Goal: Task Accomplishment & Management: Use online tool/utility

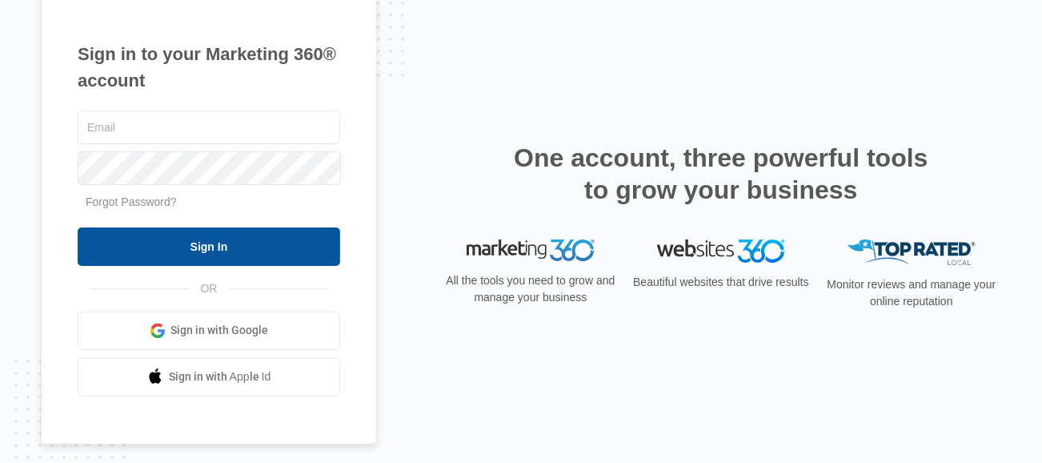
type input "[PERSON_NAME][EMAIL_ADDRESS][DOMAIN_NAME]"
click at [242, 253] on input "Sign In" at bounding box center [209, 246] width 262 height 38
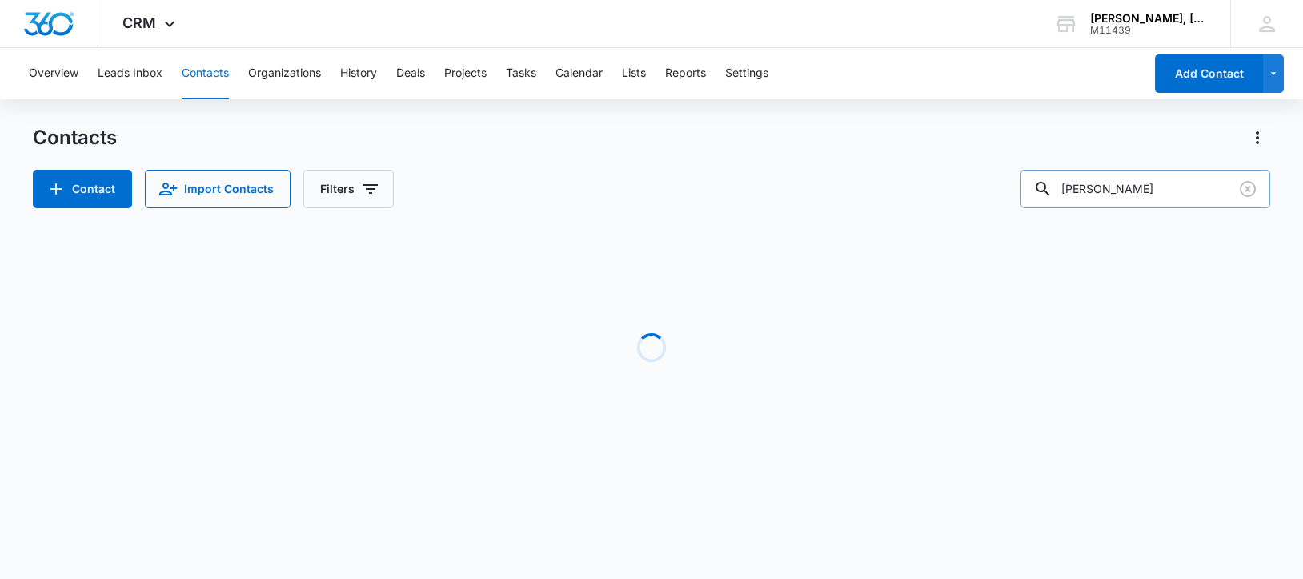
drag, startPoint x: 1172, startPoint y: 190, endPoint x: 1064, endPoint y: 191, distance: 108.0
click at [1064, 191] on div "[PERSON_NAME]" at bounding box center [1145, 189] width 250 height 38
paste input "[PERSON_NAME]"
type input "[PERSON_NAME]"
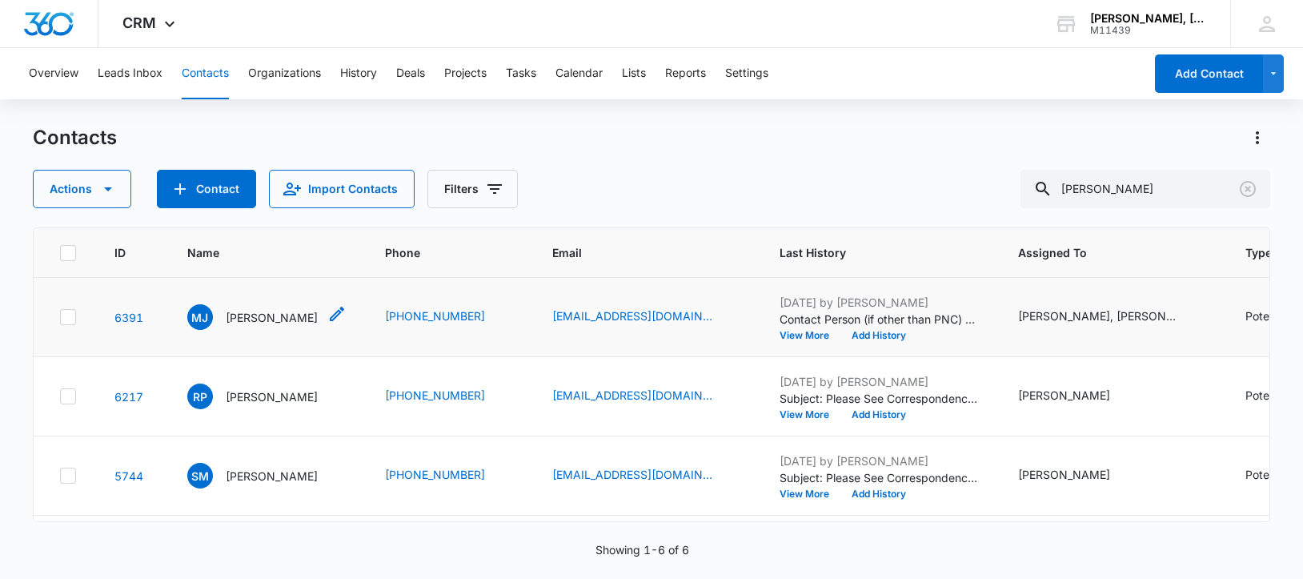
click at [242, 326] on p "[PERSON_NAME]" at bounding box center [272, 317] width 92 height 17
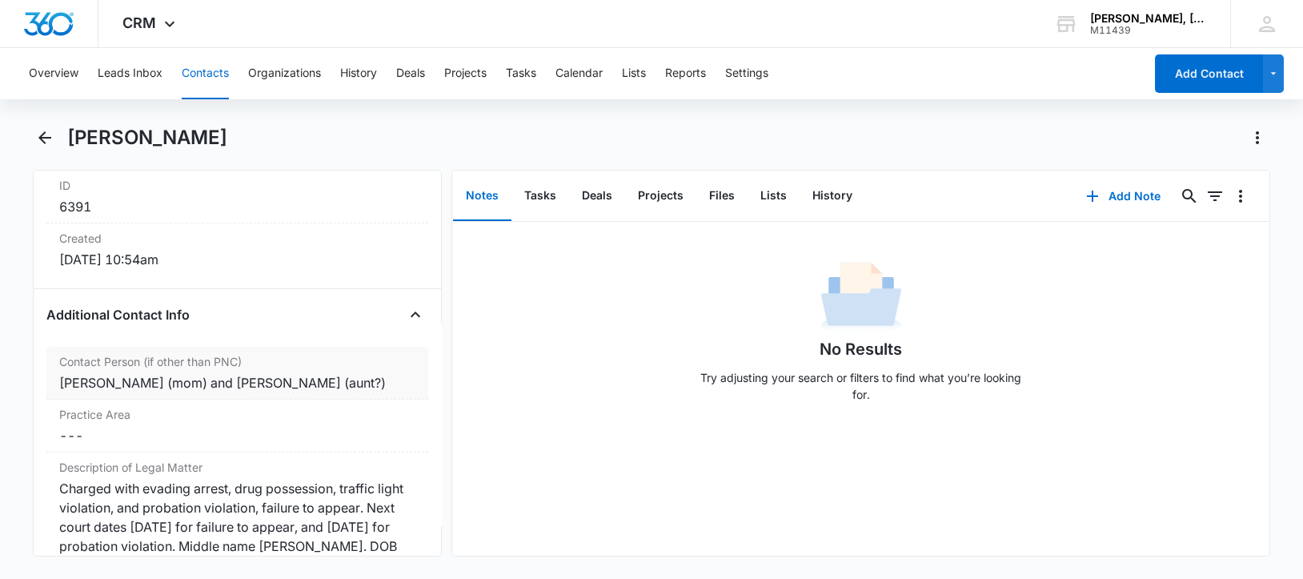
scroll to position [1200, 0]
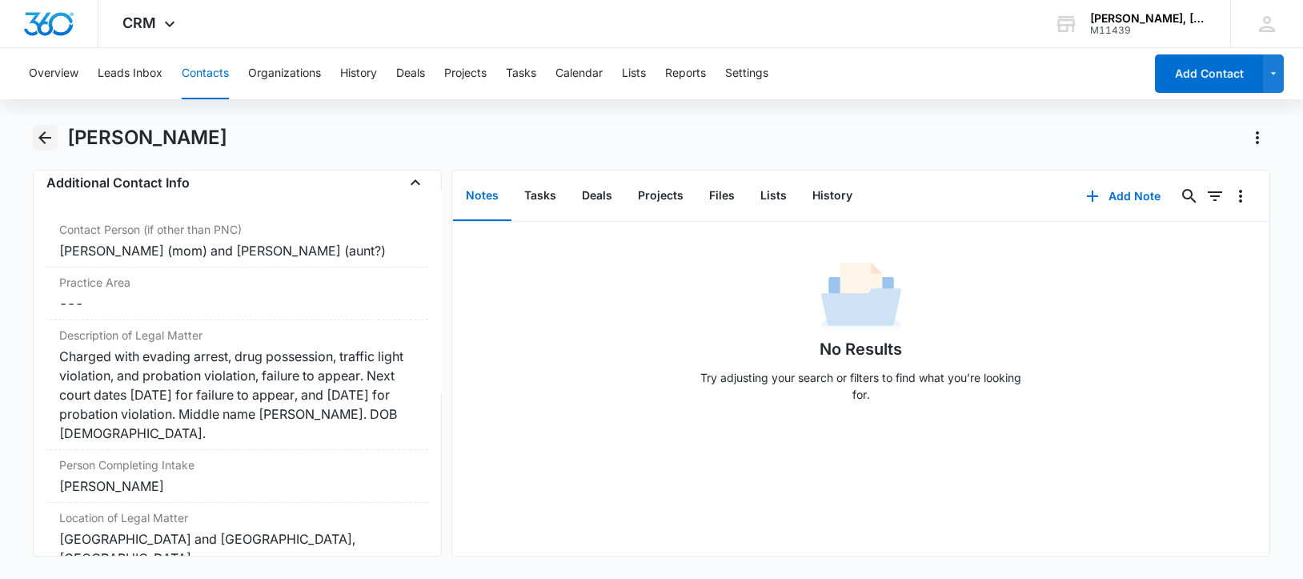
click at [44, 138] on icon "Back" at bounding box center [44, 137] width 13 height 13
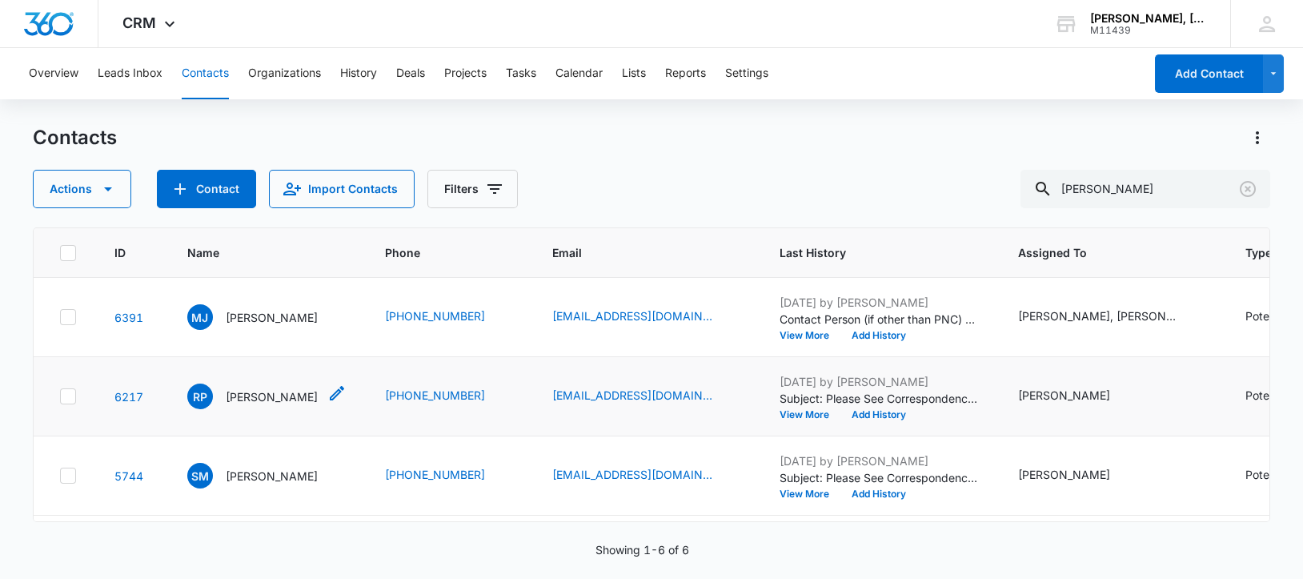
click at [271, 405] on p "[PERSON_NAME]" at bounding box center [272, 396] width 92 height 17
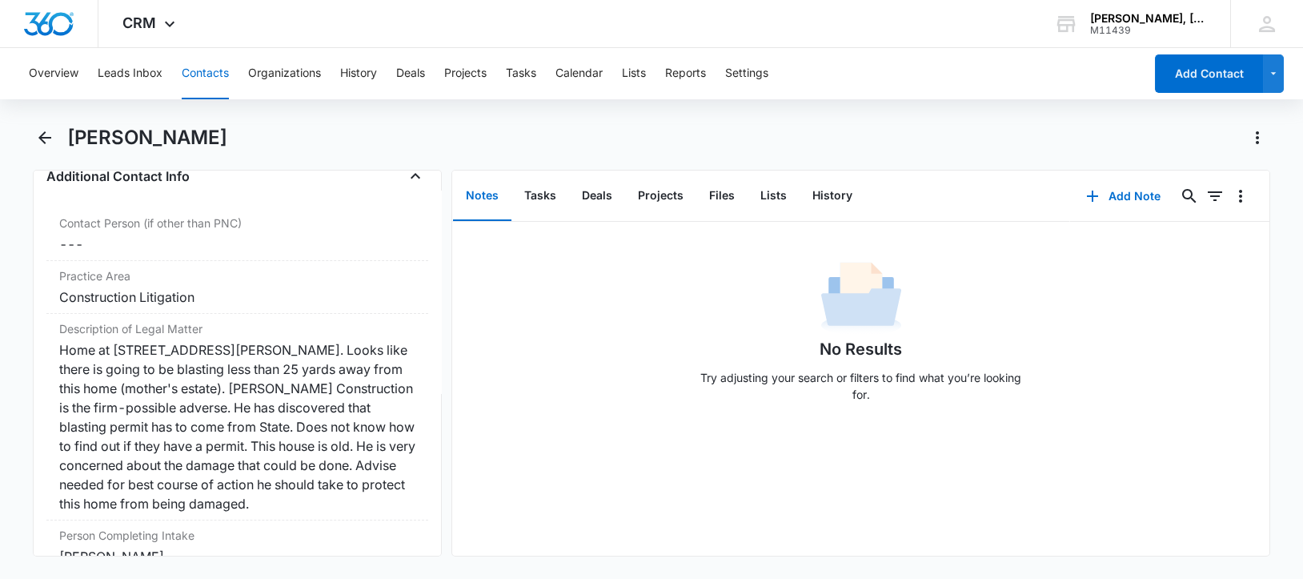
scroll to position [1299, 0]
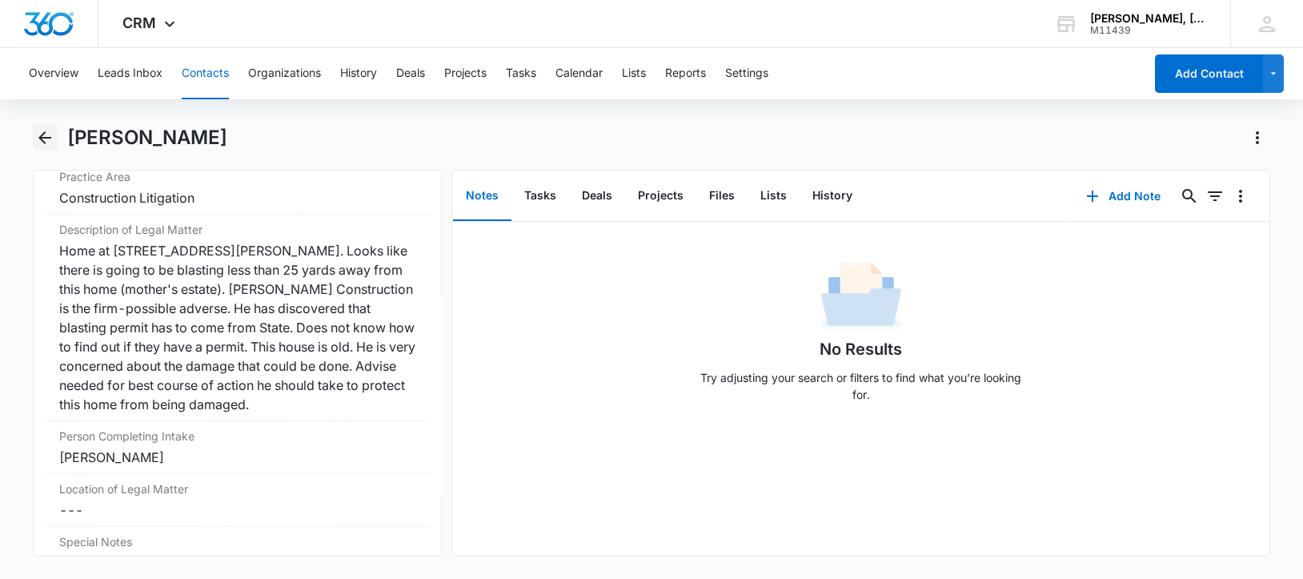
click at [44, 135] on icon "Back" at bounding box center [44, 137] width 19 height 19
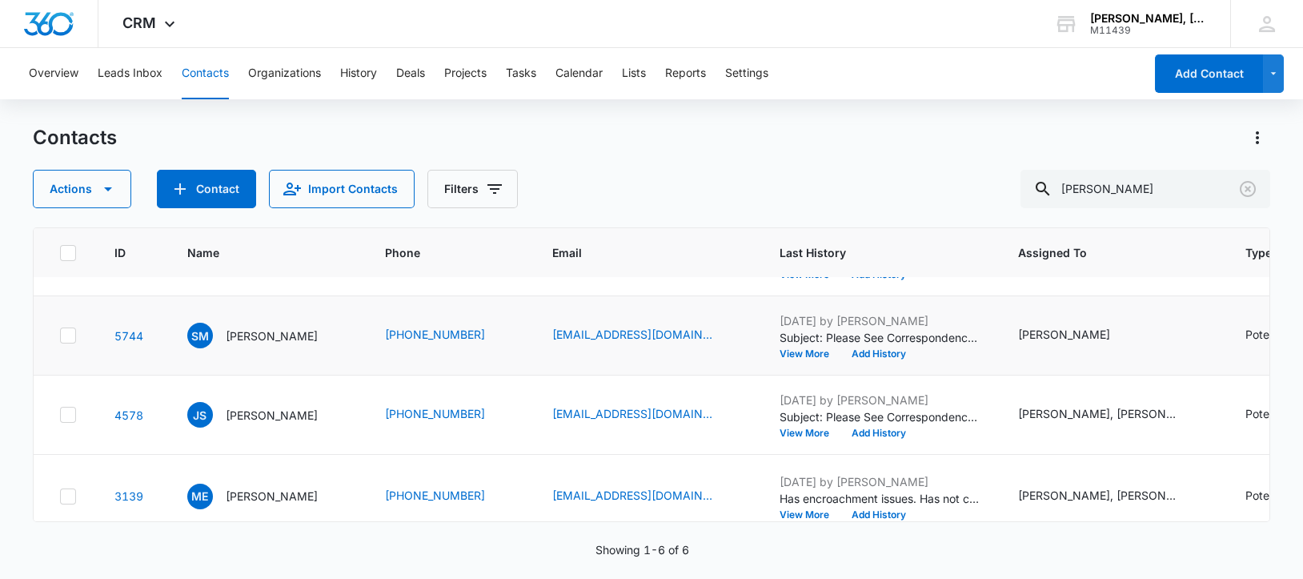
scroll to position [200, 0]
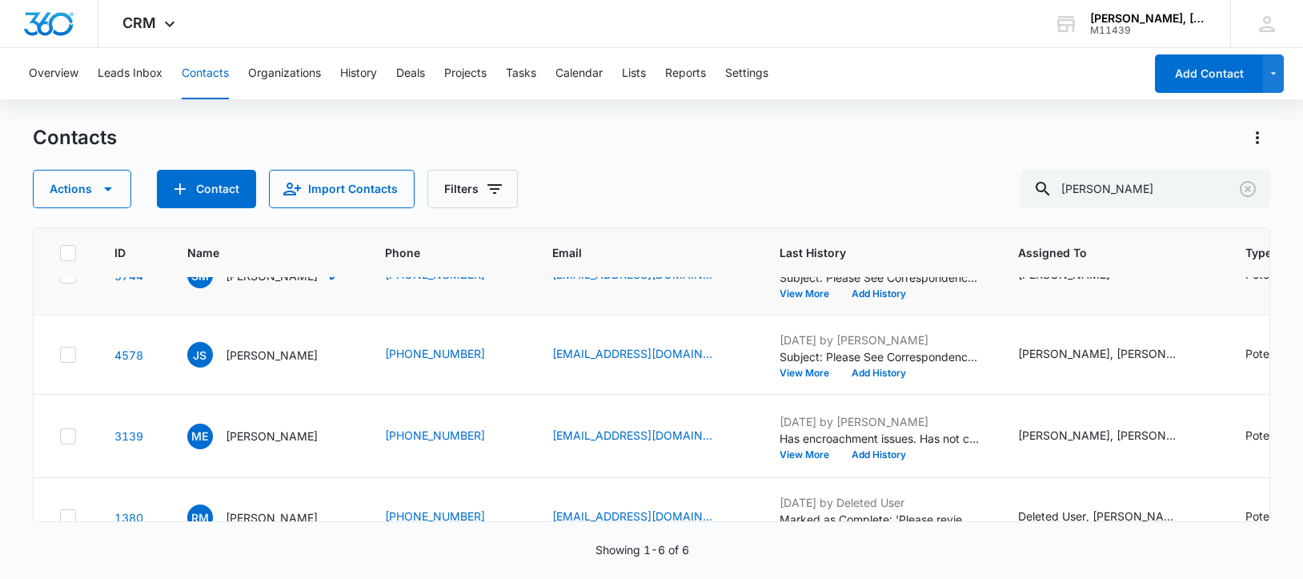
click at [245, 284] on p "[PERSON_NAME]" at bounding box center [272, 275] width 92 height 17
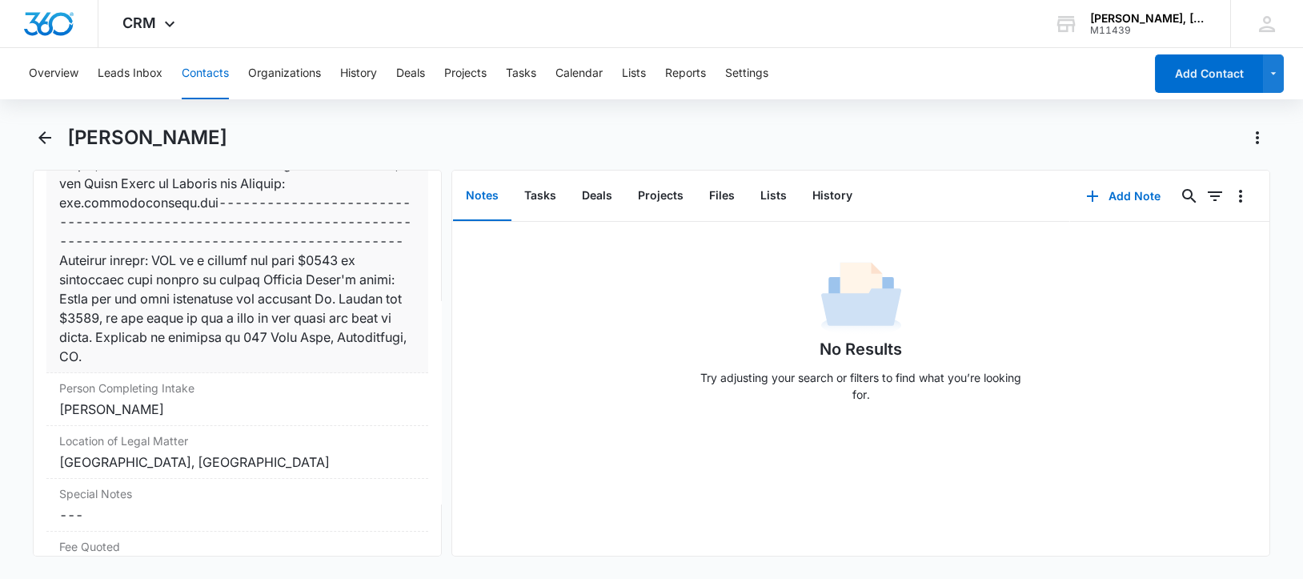
scroll to position [1800, 0]
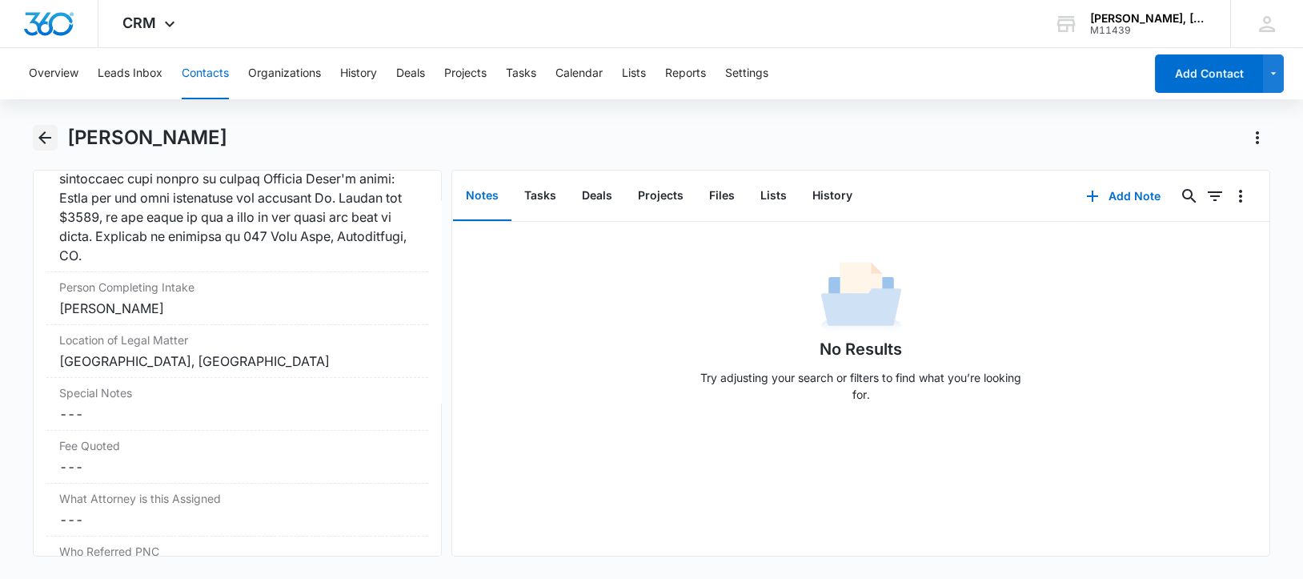
click at [42, 134] on icon "Back" at bounding box center [44, 137] width 13 height 13
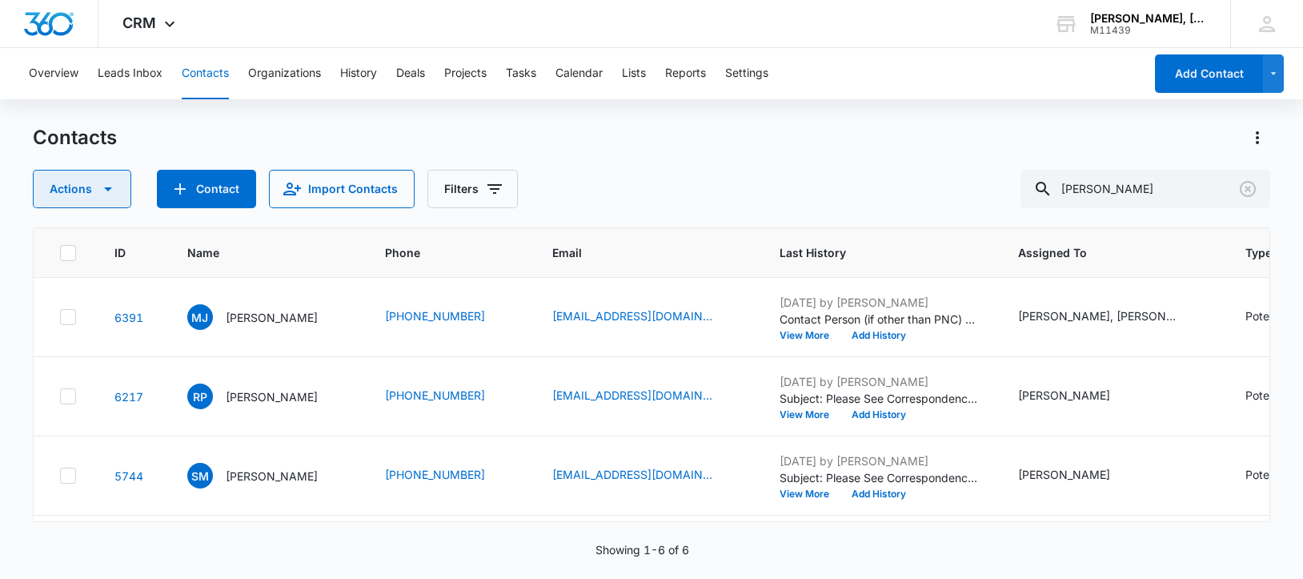
scroll to position [200, 0]
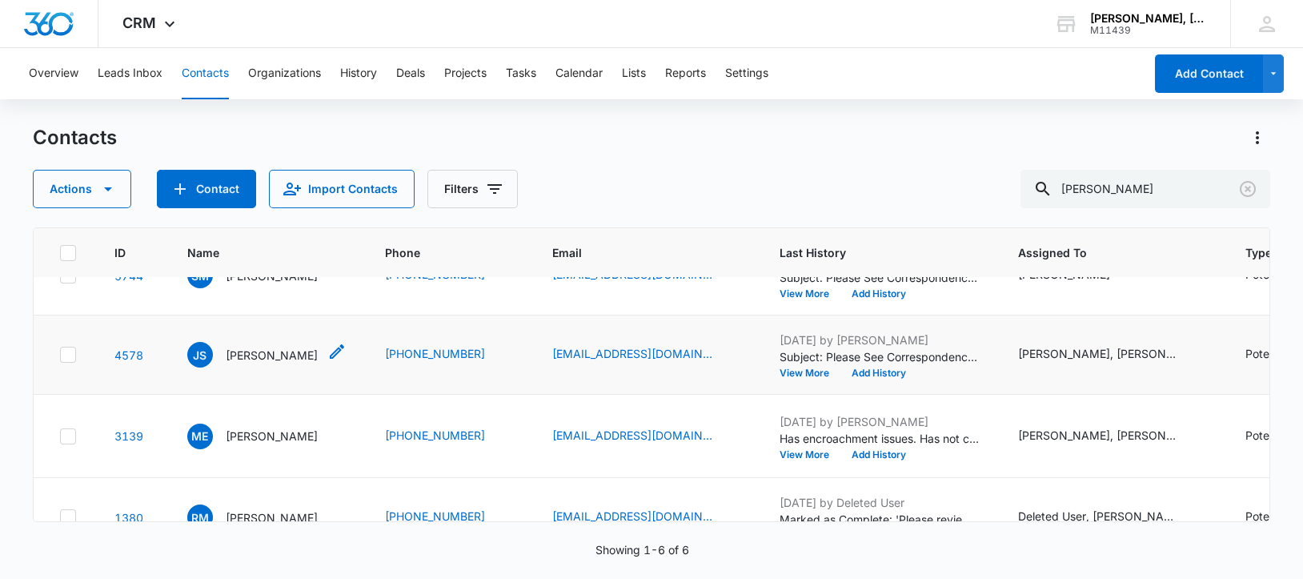
click at [254, 363] on p "[PERSON_NAME]" at bounding box center [272, 354] width 92 height 17
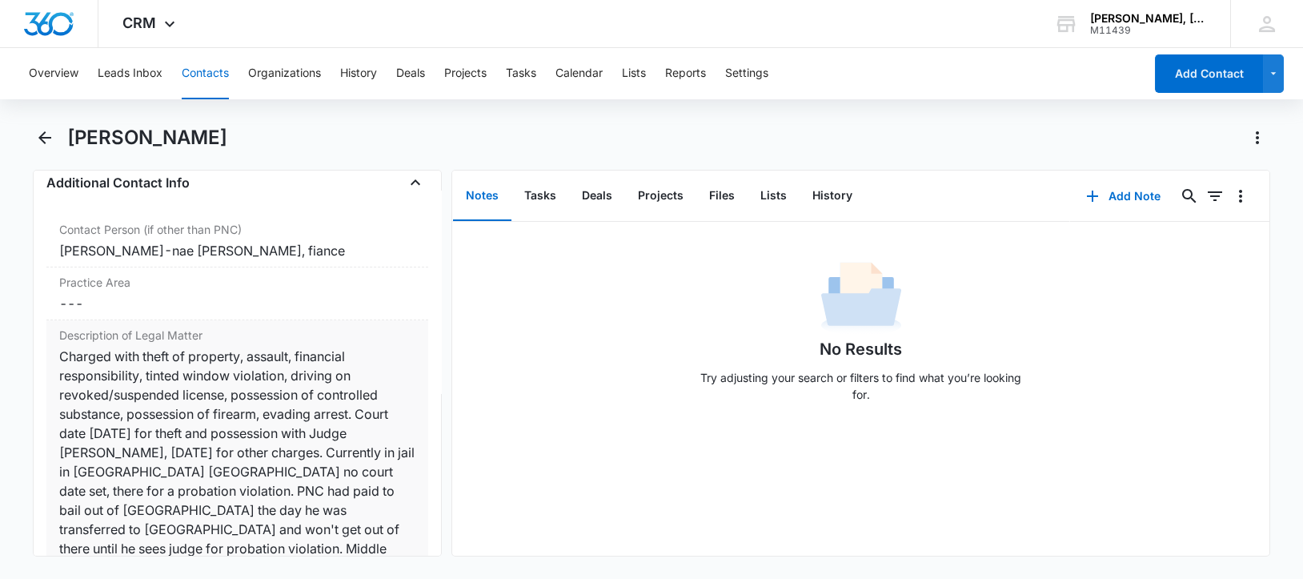
scroll to position [1299, 0]
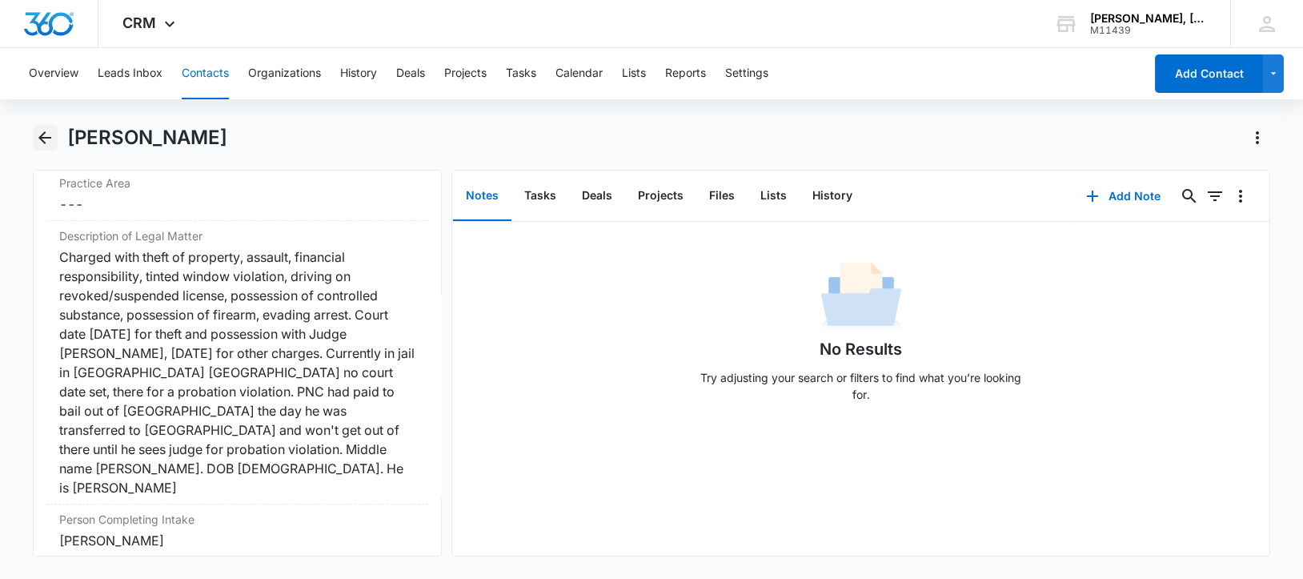
click at [40, 132] on icon "Back" at bounding box center [44, 137] width 19 height 19
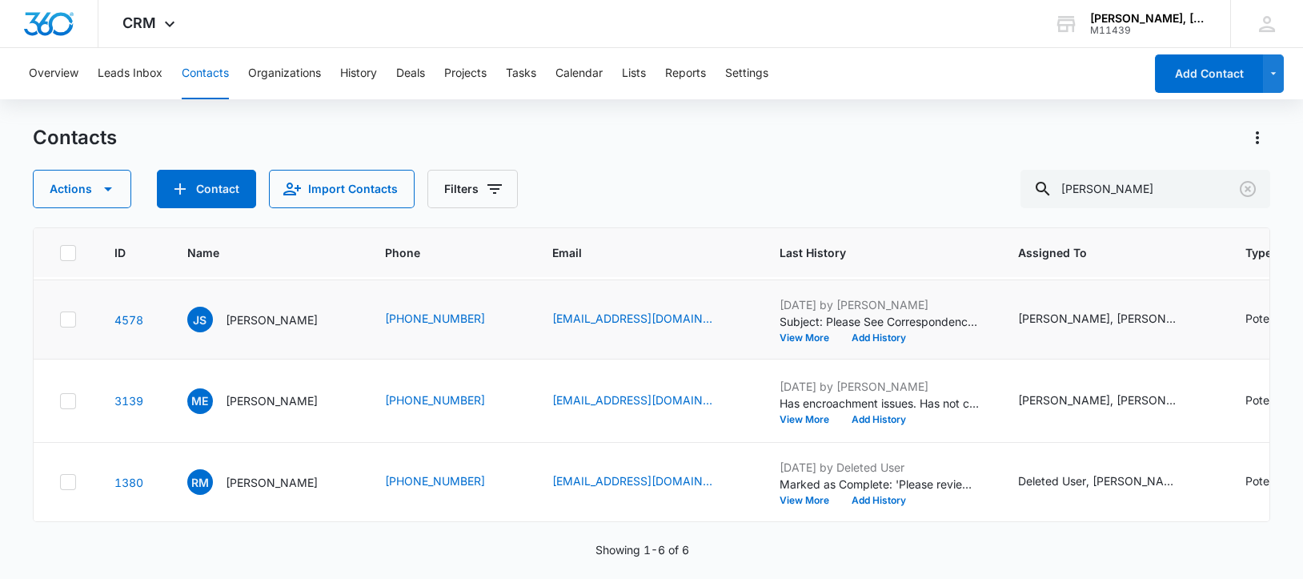
scroll to position [400, 0]
click at [239, 392] on p "[PERSON_NAME]" at bounding box center [272, 400] width 92 height 17
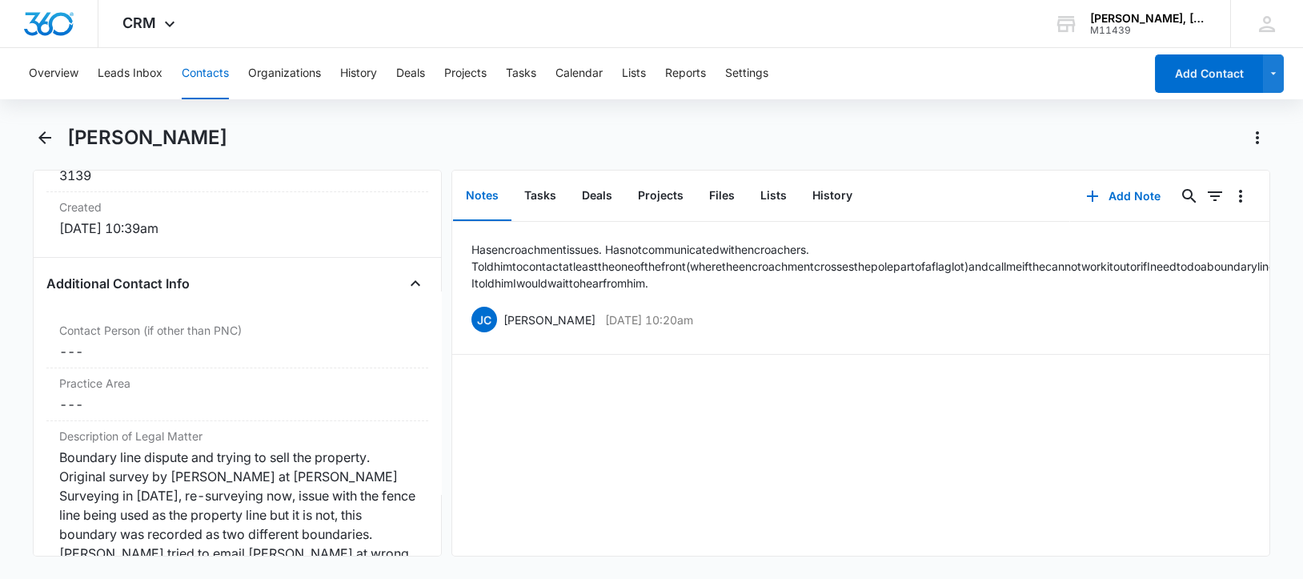
scroll to position [1299, 0]
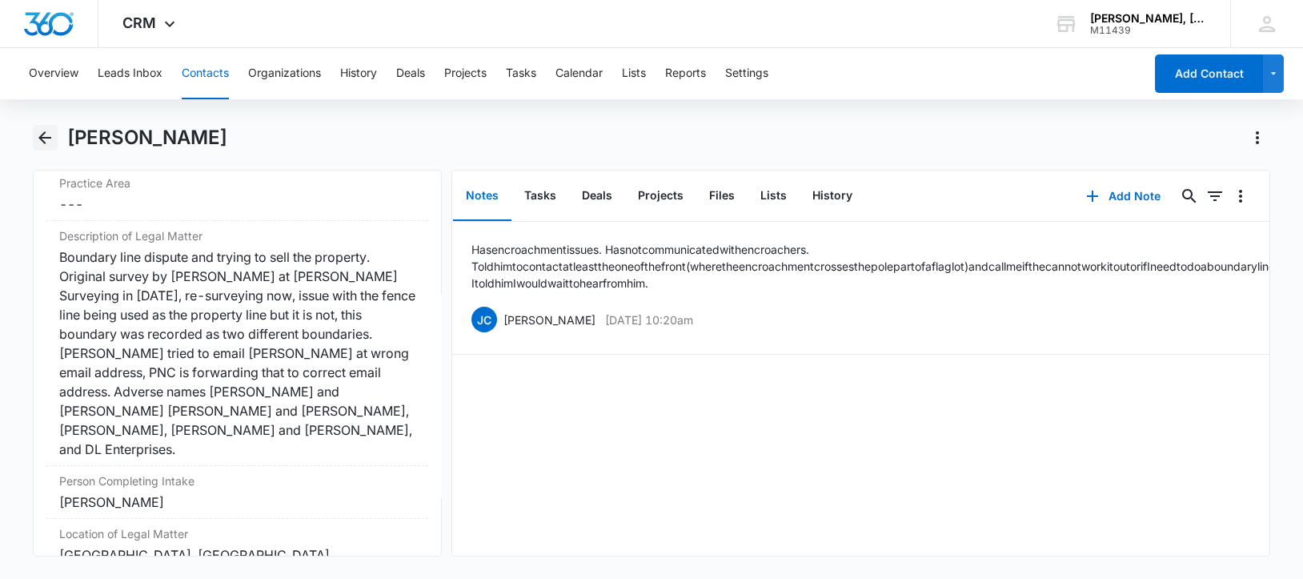
click at [46, 142] on icon "Back" at bounding box center [44, 137] width 19 height 19
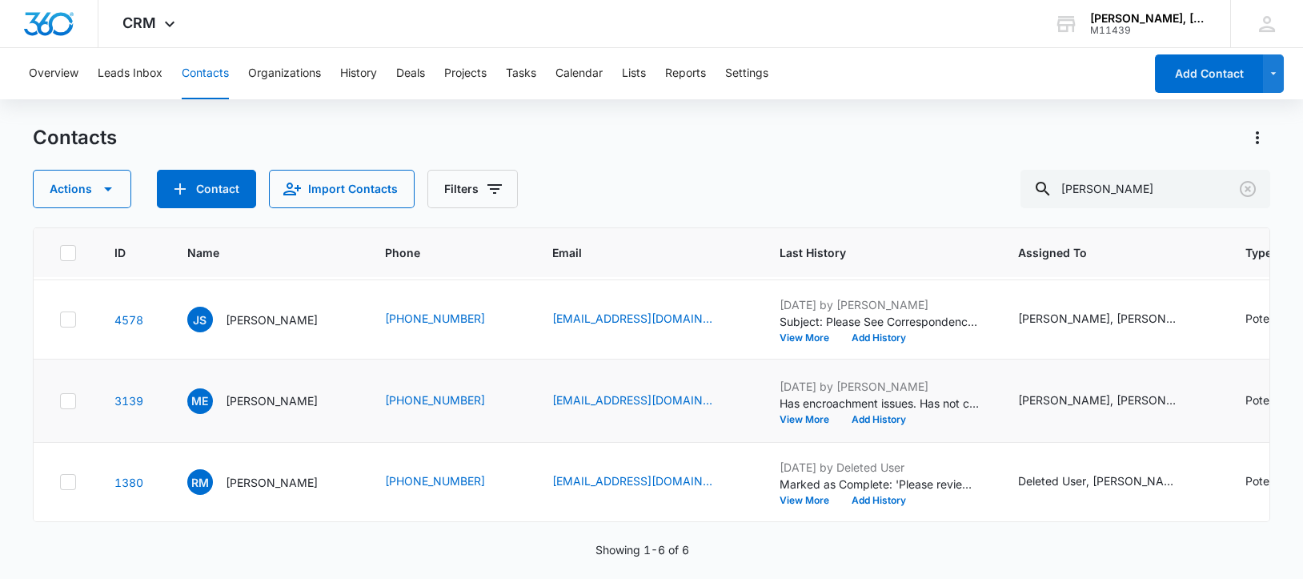
scroll to position [437, 0]
click at [266, 474] on p "[PERSON_NAME]" at bounding box center [272, 482] width 92 height 17
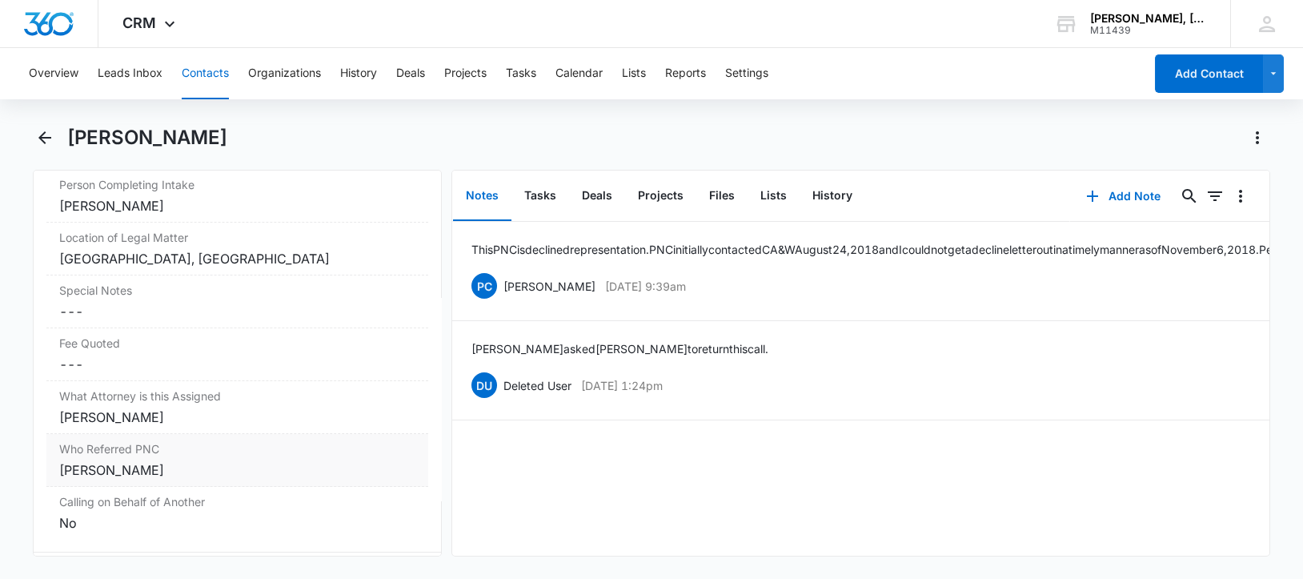
scroll to position [1636, 0]
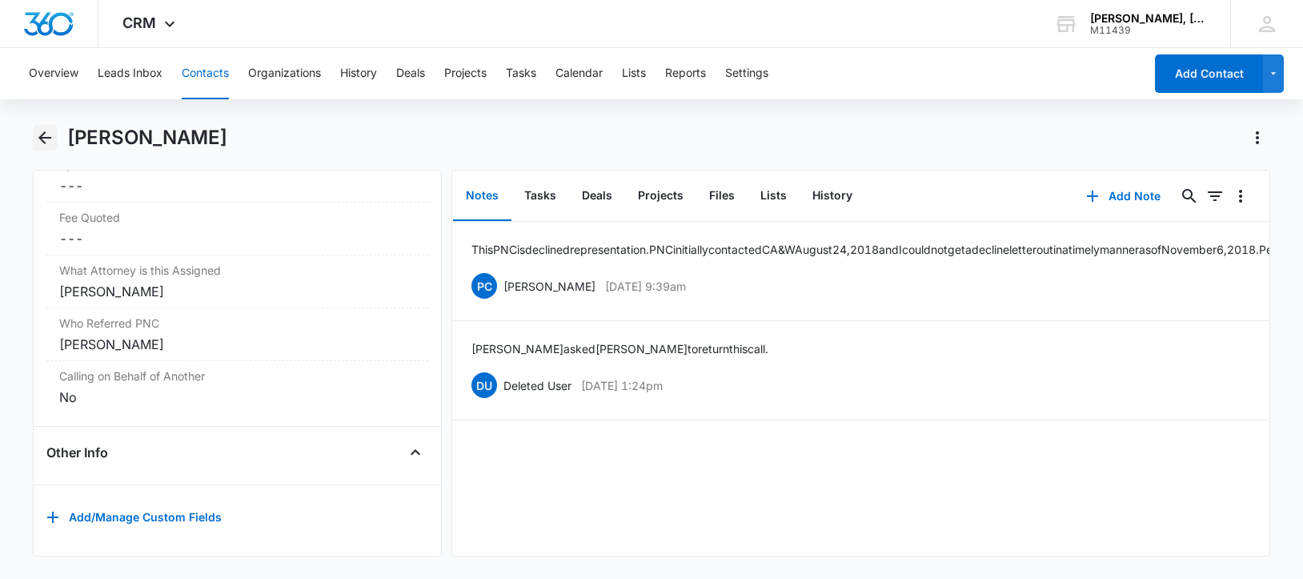
click at [39, 131] on icon "Back" at bounding box center [44, 137] width 19 height 19
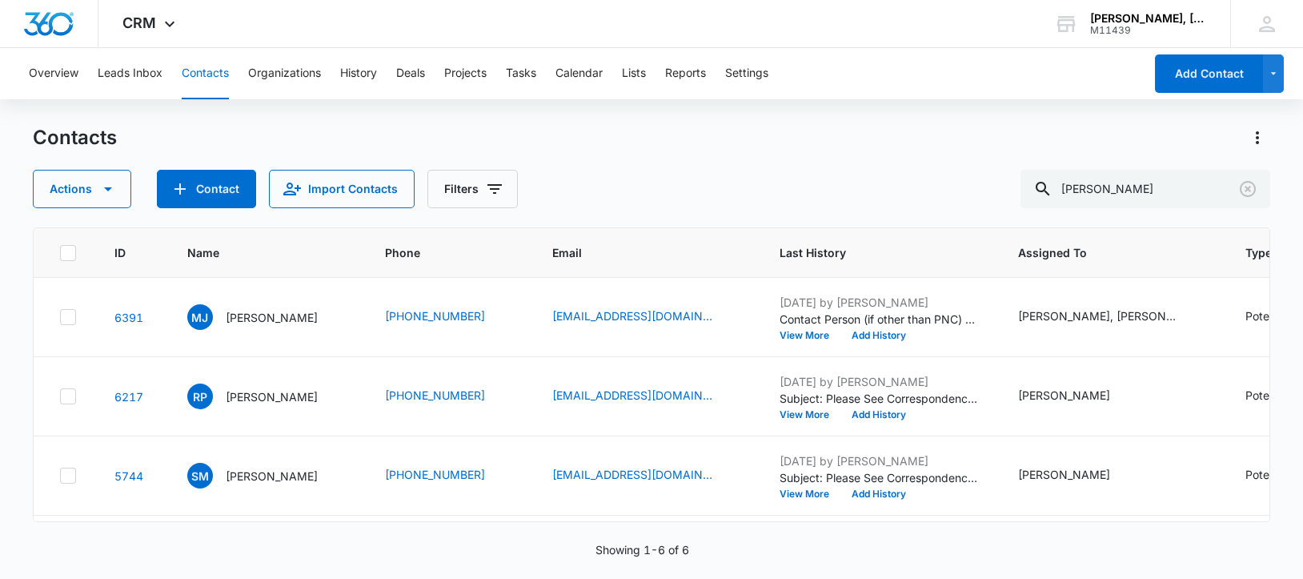
scroll to position [437, 0]
